Goal: Check status

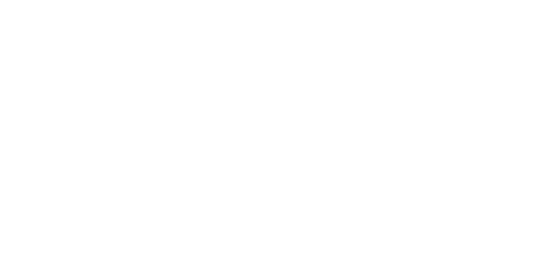
click at [24, 0] on html at bounding box center [276, 0] width 552 height 0
